Goal: Task Accomplishment & Management: Manage account settings

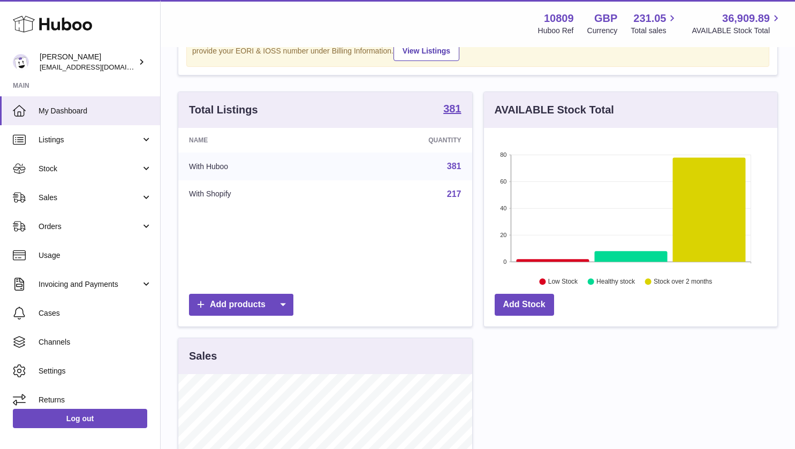
scroll to position [67, 0]
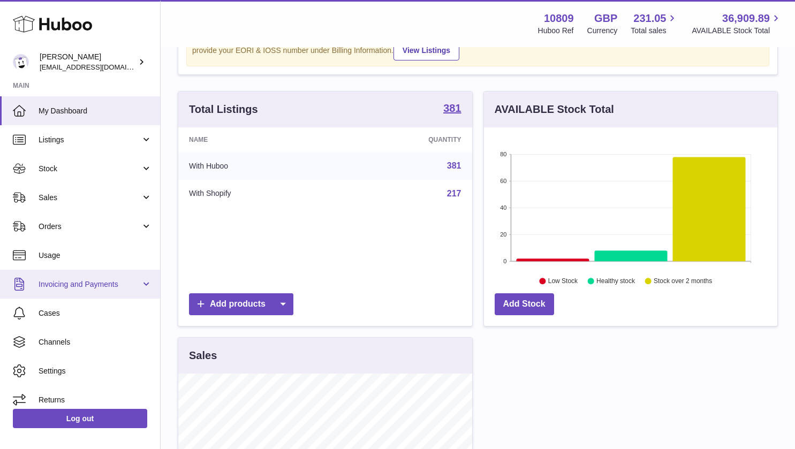
click at [85, 281] on span "Invoicing and Payments" at bounding box center [90, 285] width 102 height 10
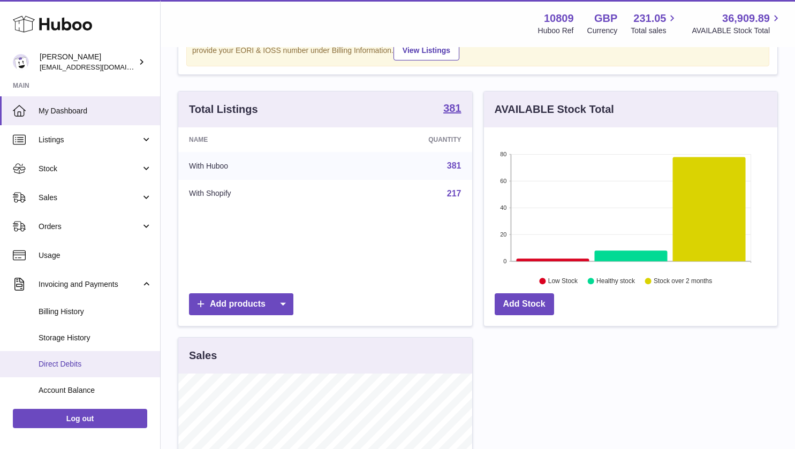
click at [94, 369] on span "Direct Debits" at bounding box center [96, 364] width 114 height 10
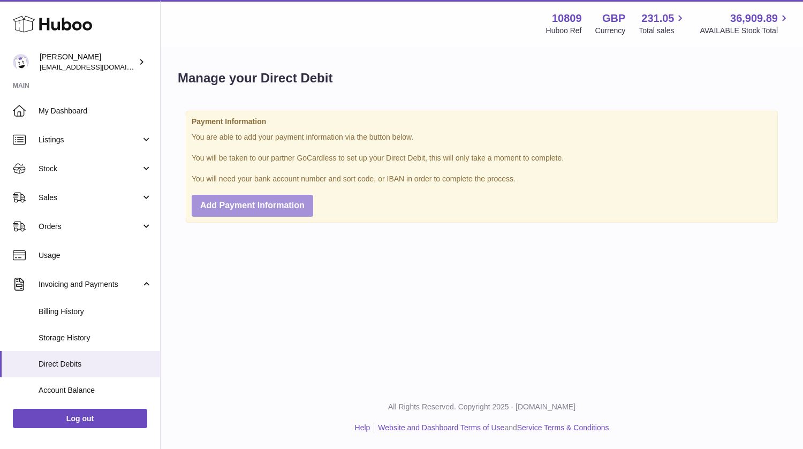
click at [270, 214] on button "Add Payment Information" at bounding box center [253, 206] width 122 height 22
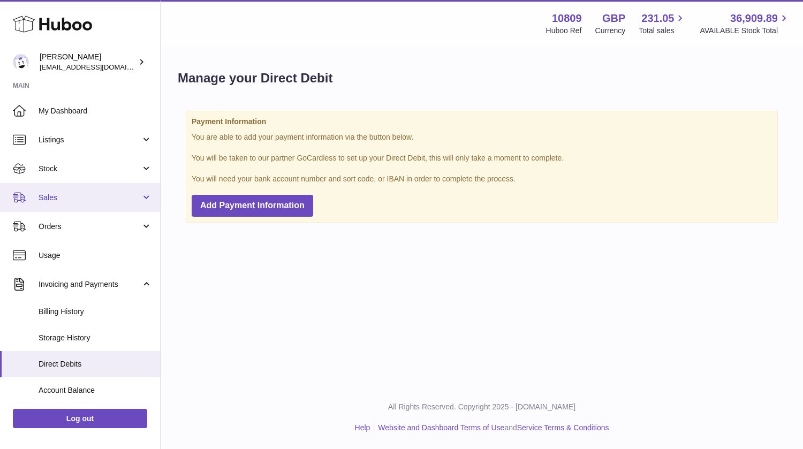
click at [57, 201] on span "Sales" at bounding box center [90, 198] width 102 height 10
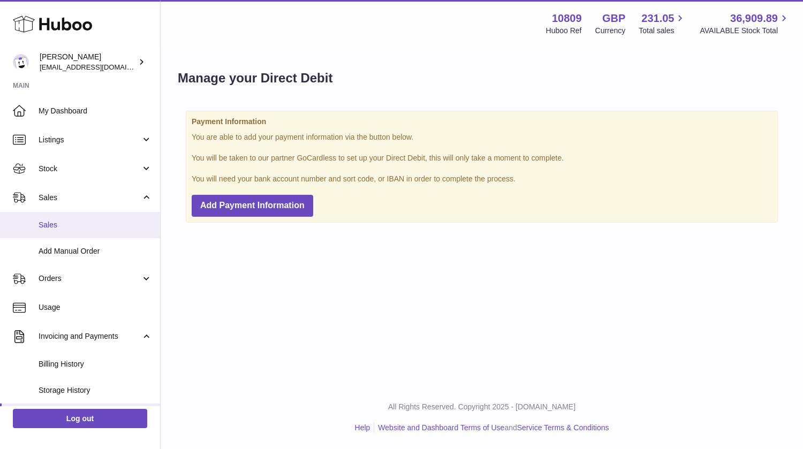
click at [66, 229] on span "Sales" at bounding box center [96, 225] width 114 height 10
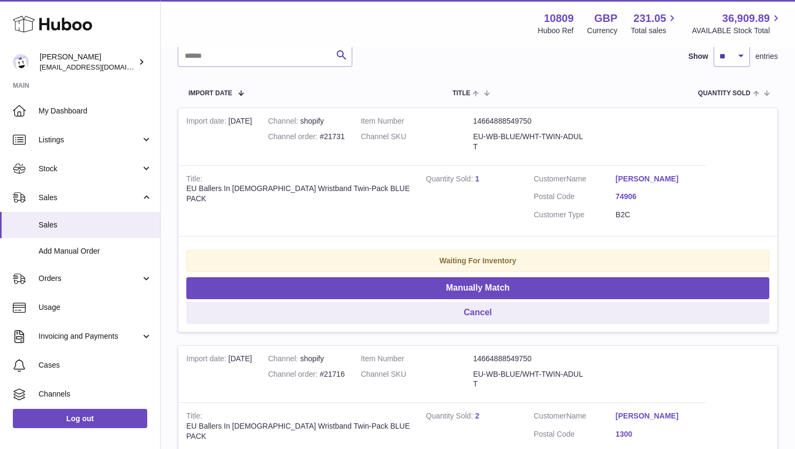
scroll to position [162, 0]
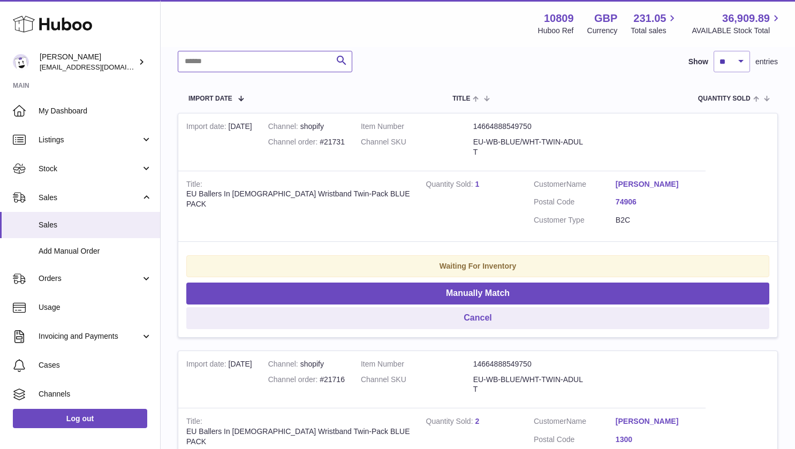
click at [245, 63] on input "text" at bounding box center [265, 61] width 175 height 21
paste input "*****"
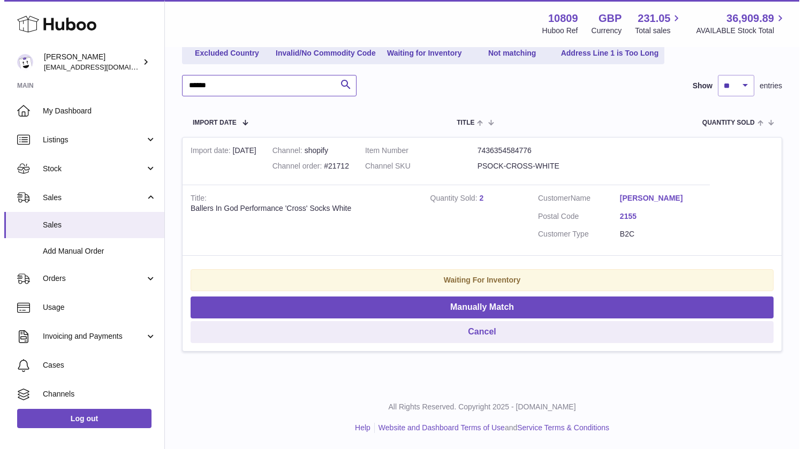
scroll to position [138, 0]
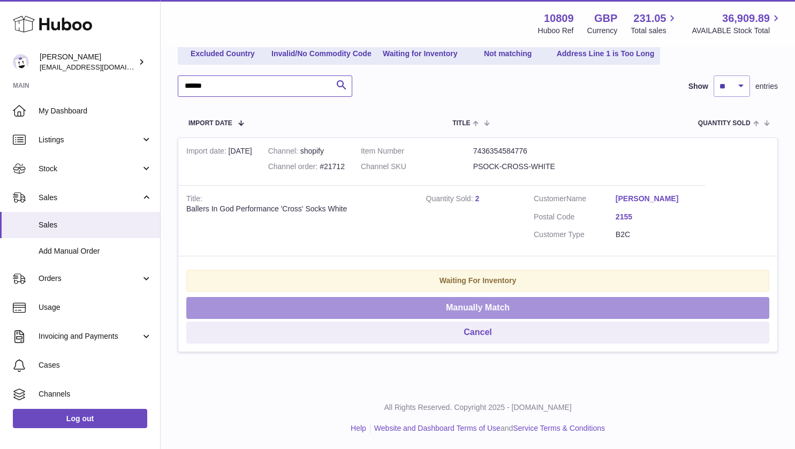
type input "*****"
click at [397, 302] on button "Manually Match" at bounding box center [477, 308] width 583 height 22
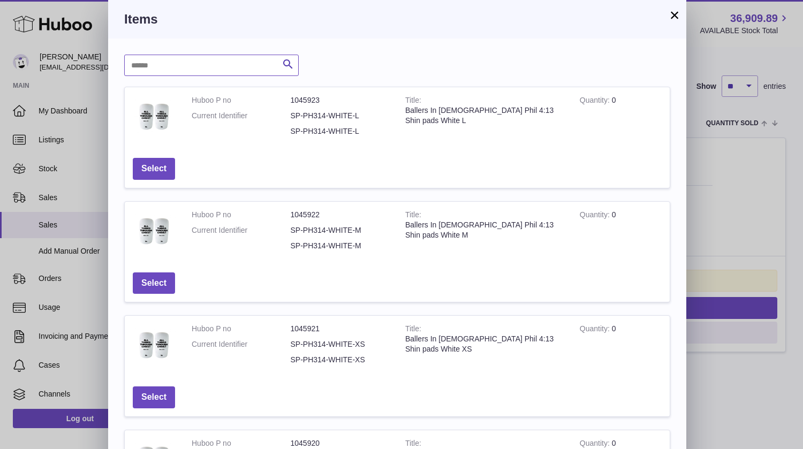
click at [187, 65] on input "text" at bounding box center [211, 65] width 175 height 21
type input "*********"
click at [288, 64] on icon "submit" at bounding box center [288, 64] width 13 height 13
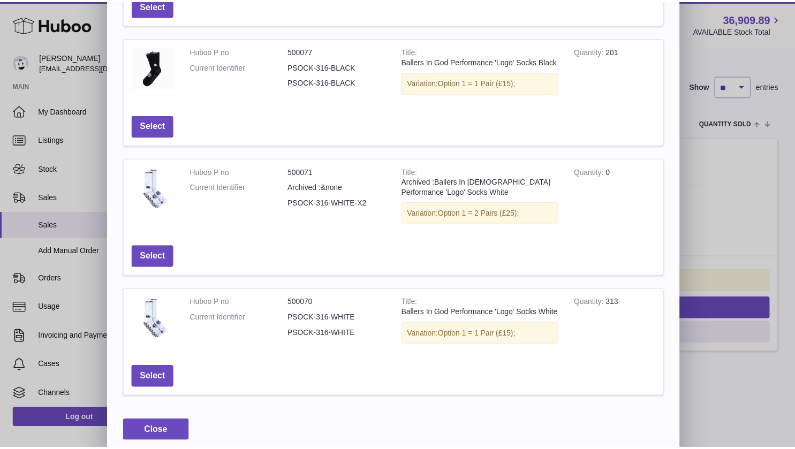
scroll to position [288, 0]
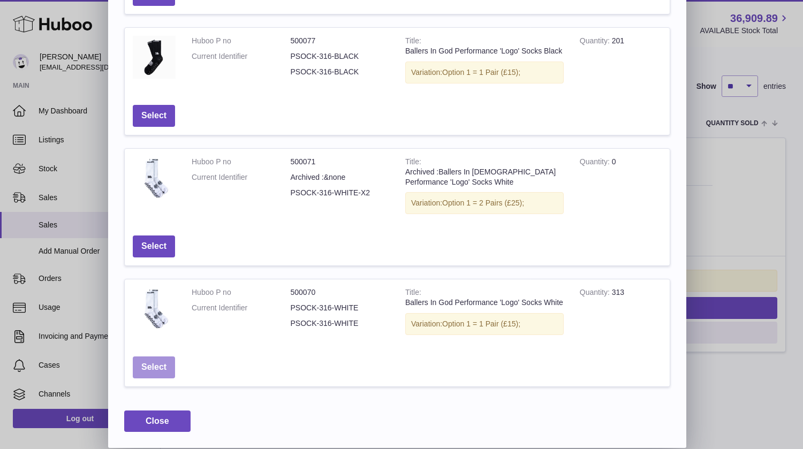
click at [159, 371] on button "Select" at bounding box center [154, 368] width 42 height 22
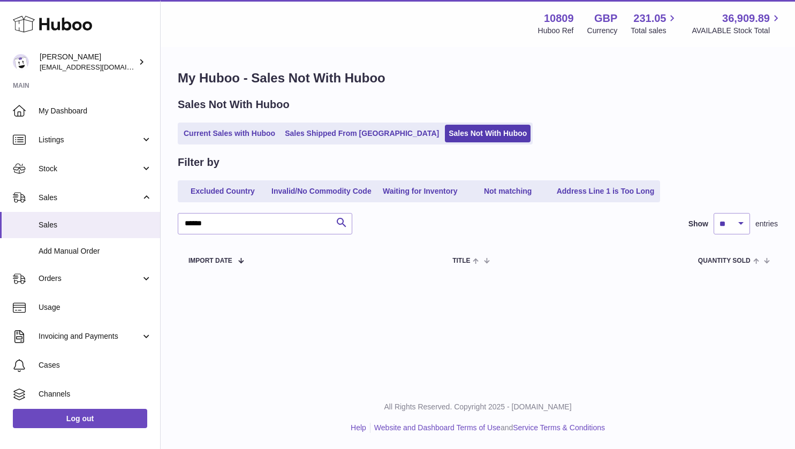
scroll to position [0, 0]
click at [230, 224] on input "*****" at bounding box center [265, 223] width 175 height 21
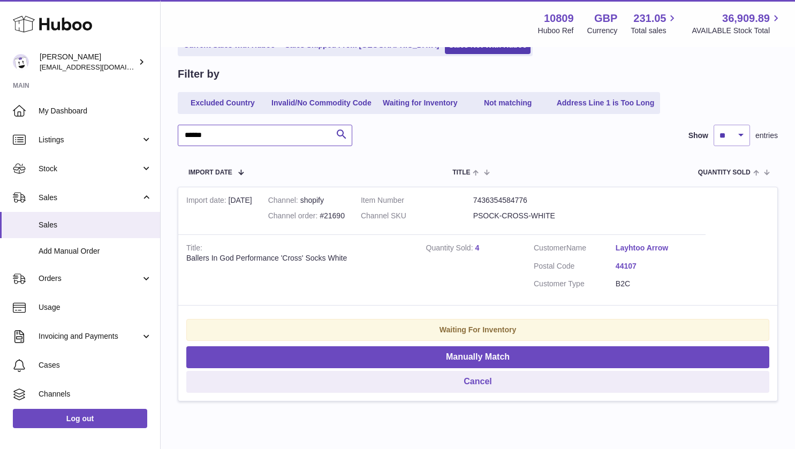
scroll to position [92, 0]
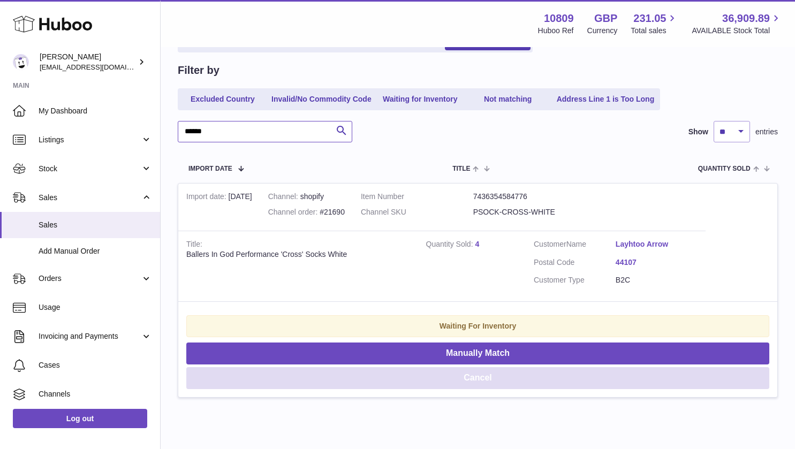
type input "*****"
click at [470, 384] on button "Cancel" at bounding box center [477, 378] width 583 height 22
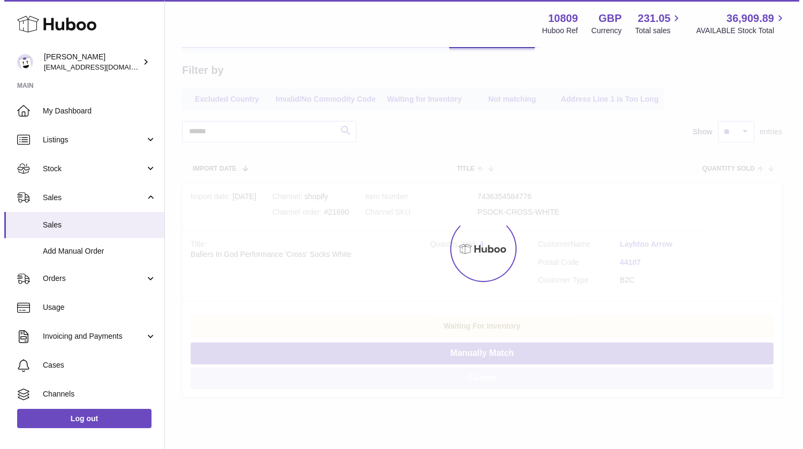
scroll to position [0, 0]
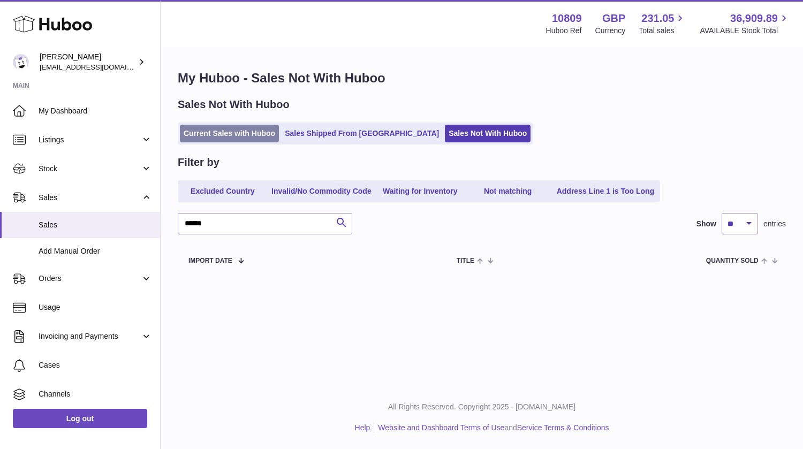
click at [229, 138] on link "Current Sales with Huboo" at bounding box center [229, 134] width 99 height 18
click at [231, 137] on link "Current Sales with Huboo" at bounding box center [229, 134] width 99 height 18
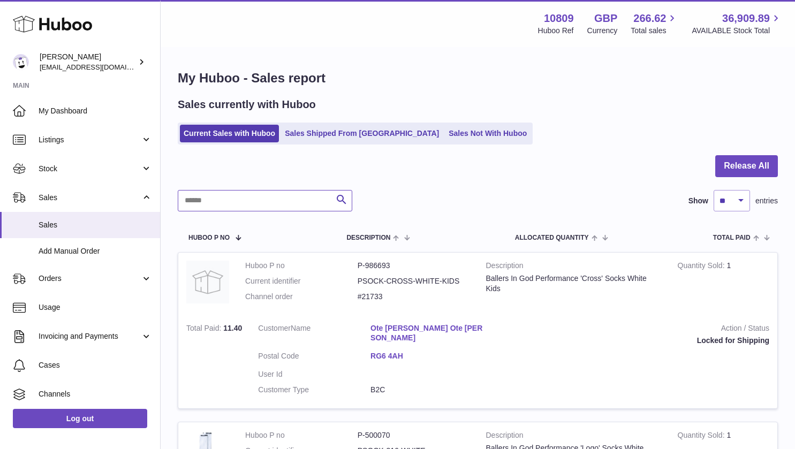
click at [255, 196] on input "text" at bounding box center [265, 200] width 175 height 21
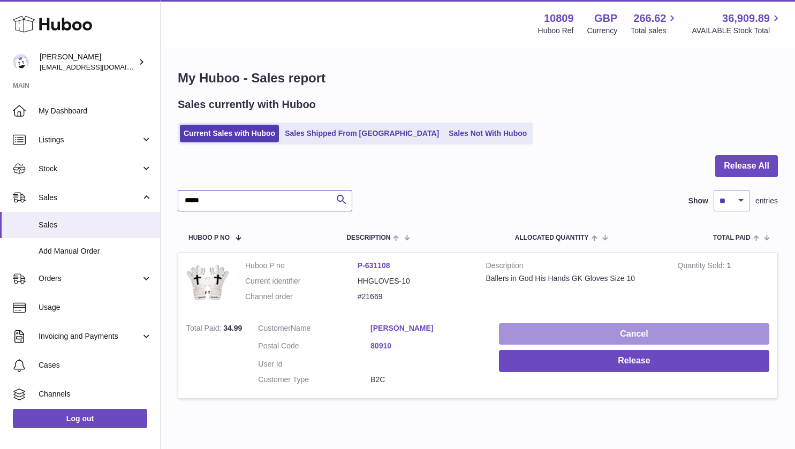
type input "****"
click at [536, 327] on button "Cancel" at bounding box center [634, 335] width 270 height 22
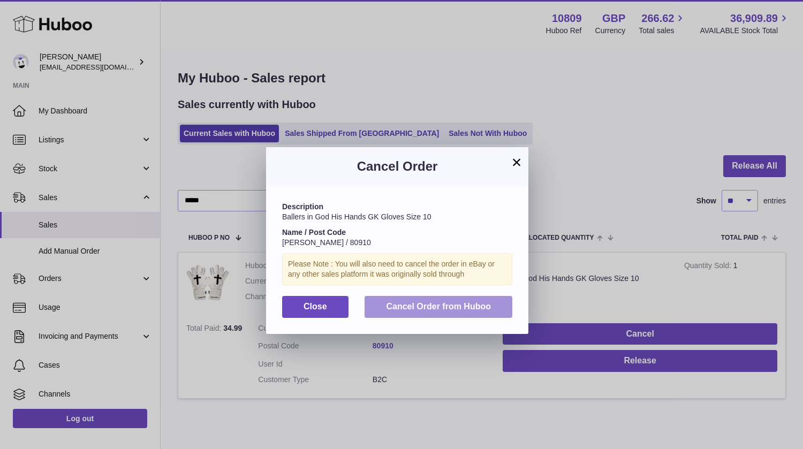
click at [446, 303] on span "Cancel Order from Huboo" at bounding box center [438, 306] width 105 height 9
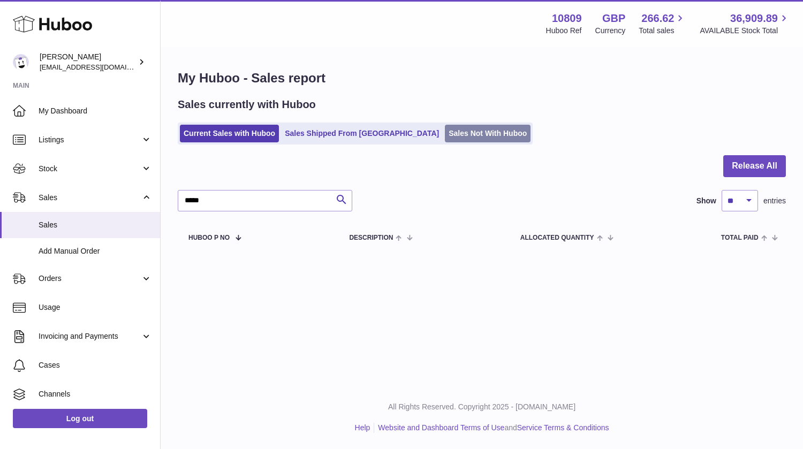
click at [445, 137] on link "Sales Not With Huboo" at bounding box center [488, 134] width 86 height 18
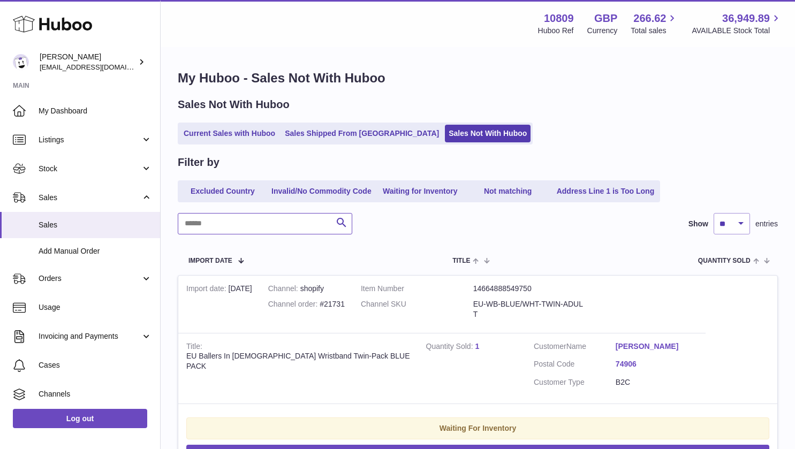
click at [250, 227] on input "text" at bounding box center [265, 223] width 175 height 21
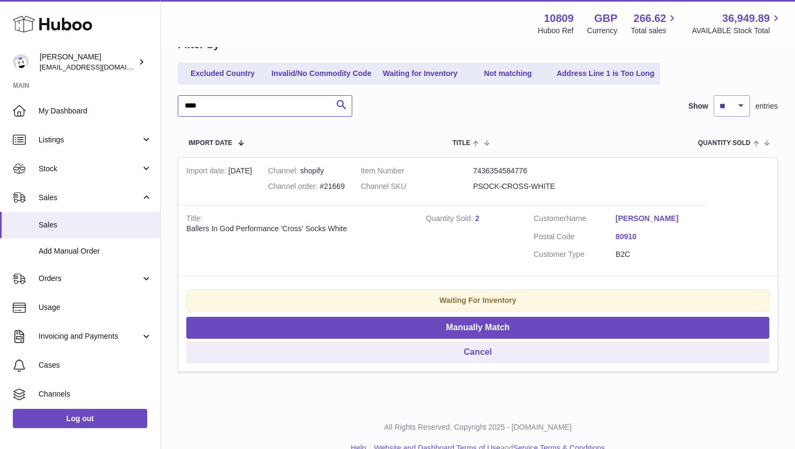
scroll to position [119, 0]
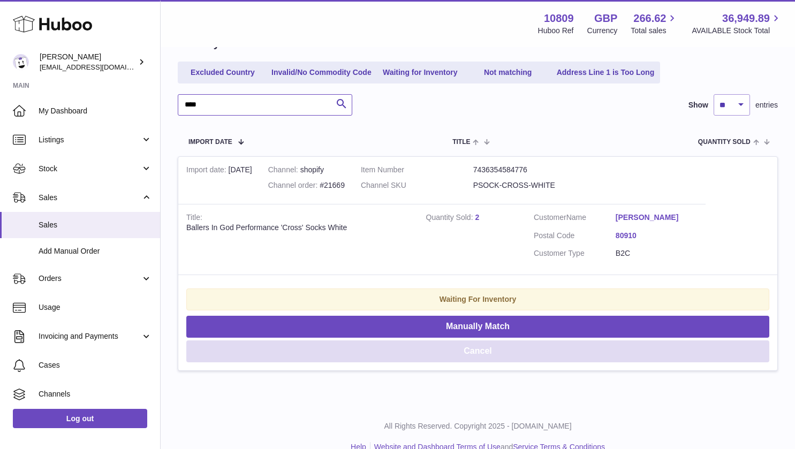
type input "****"
click at [356, 358] on button "Cancel" at bounding box center [477, 352] width 583 height 22
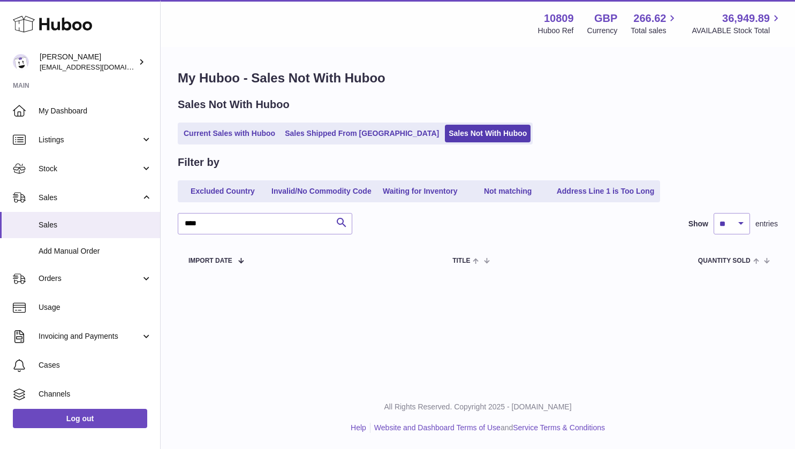
scroll to position [0, 0]
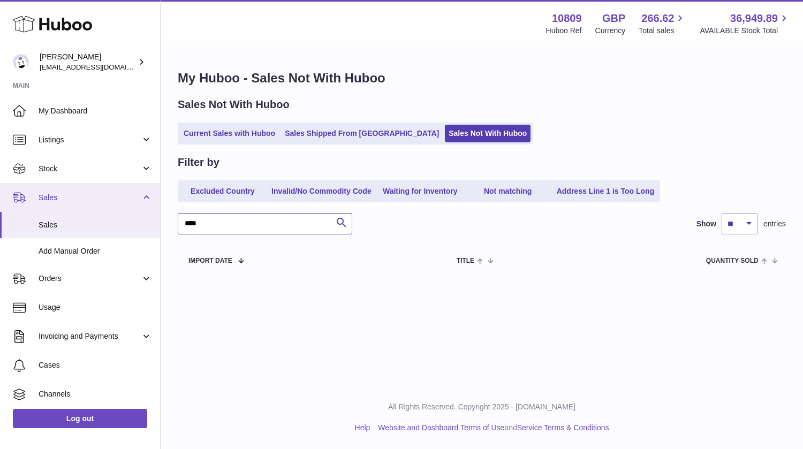
drag, startPoint x: 242, startPoint y: 232, endPoint x: 113, endPoint y: 203, distance: 131.8
click at [113, 203] on div "Huboo [PERSON_NAME] [EMAIL_ADDRESS][DOMAIN_NAME] Main My Dashboard Listings Not…" at bounding box center [401, 224] width 803 height 449
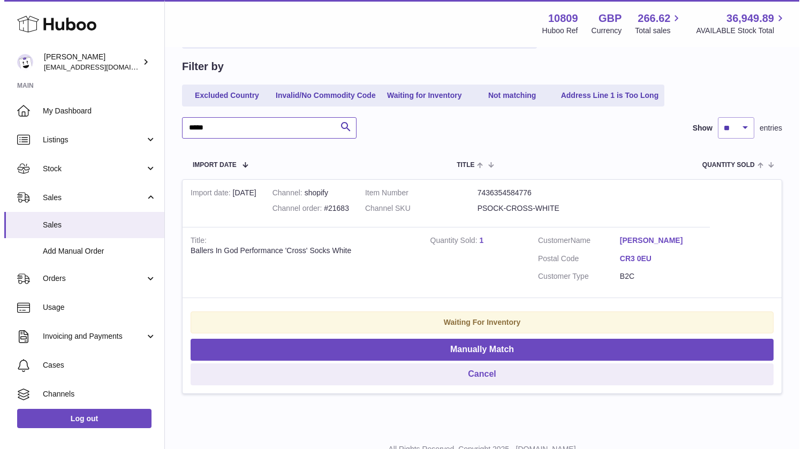
scroll to position [138, 0]
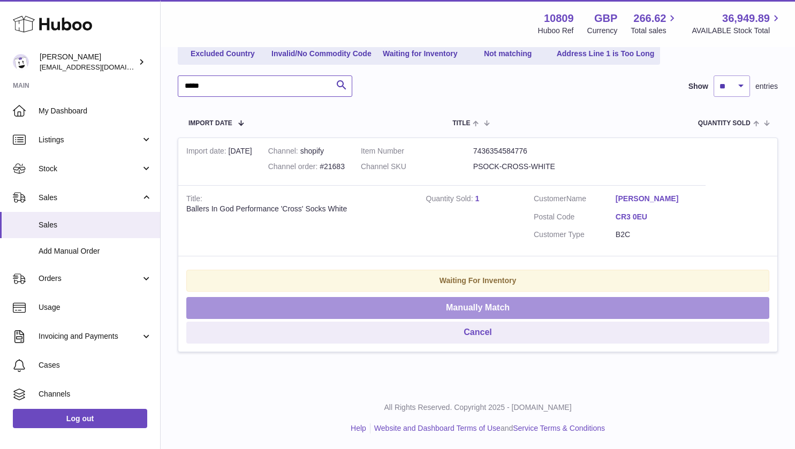
type input "*****"
click at [436, 301] on button "Manually Match" at bounding box center [477, 308] width 583 height 22
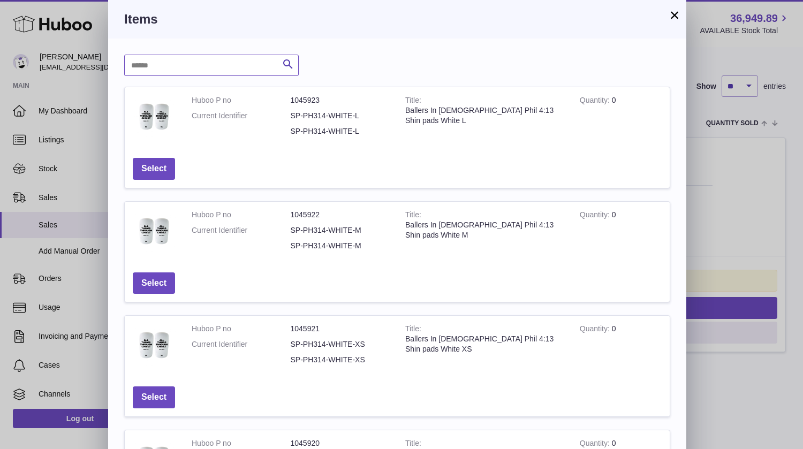
click at [214, 67] on input "text" at bounding box center [211, 65] width 175 height 21
type input "**********"
click at [291, 69] on icon "submit" at bounding box center [288, 64] width 13 height 13
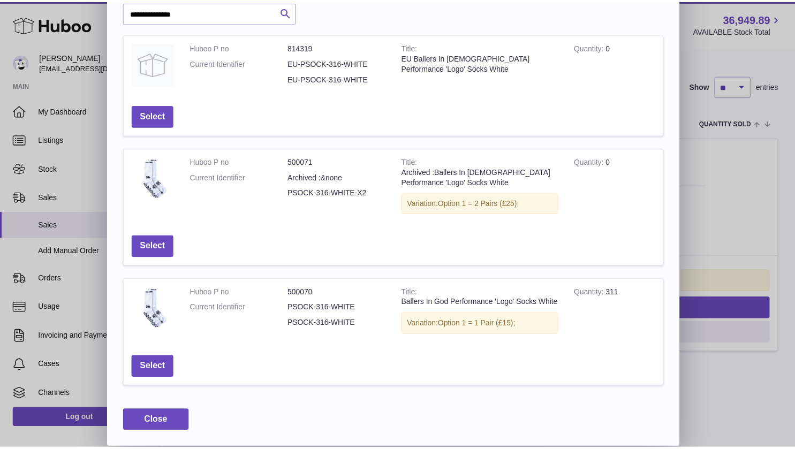
scroll to position [53, 0]
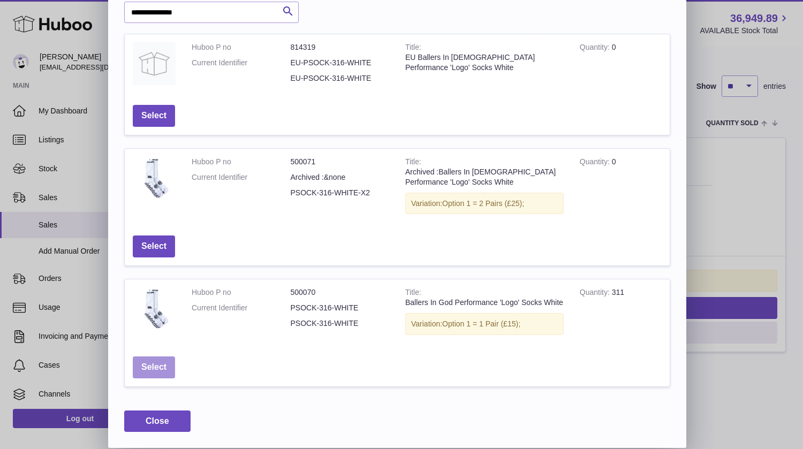
click at [155, 369] on button "Select" at bounding box center [154, 368] width 42 height 22
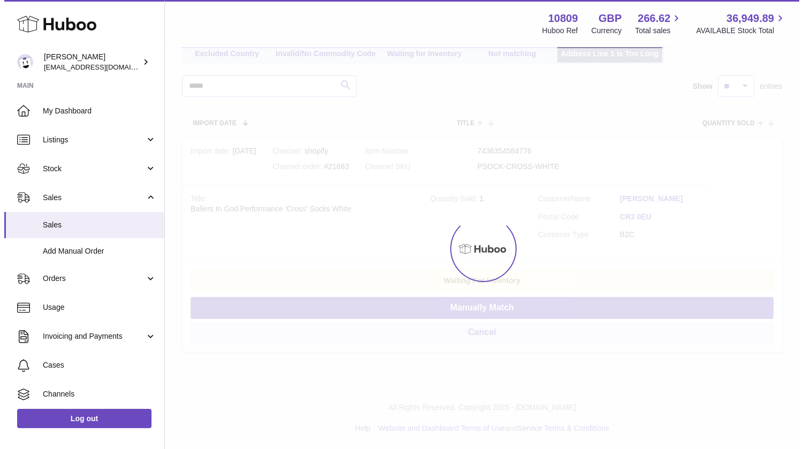
scroll to position [0, 0]
